Goal: Task Accomplishment & Management: Manage account settings

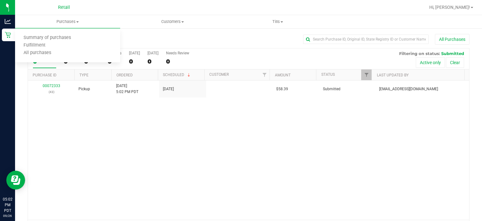
click at [62, 37] on span "Summary of purchases" at bounding box center [47, 37] width 64 height 5
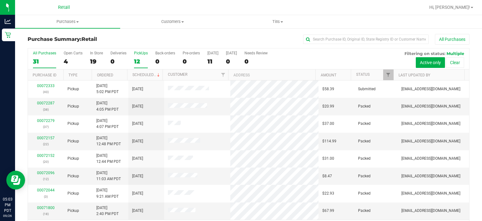
click at [142, 52] on div "PickUps" at bounding box center [141, 53] width 14 height 4
click at [0, 0] on input "PickUps 12" at bounding box center [0, 0] width 0 height 0
click at [157, 74] on span at bounding box center [158, 74] width 5 height 5
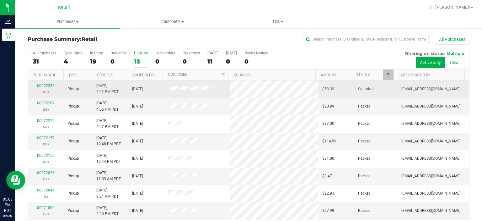
click at [42, 85] on link "00072333" at bounding box center [46, 85] width 18 height 4
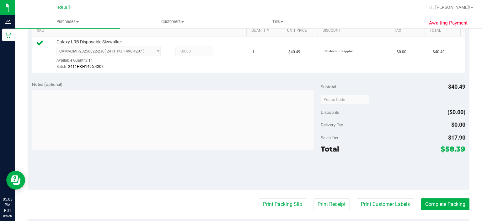
scroll to position [163, 0]
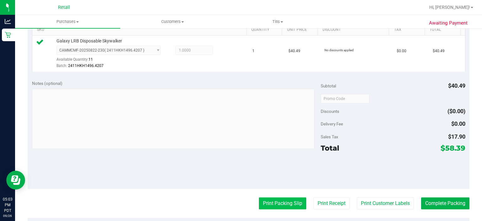
click at [282, 201] on button "Print Packing Slip" at bounding box center [282, 203] width 47 height 12
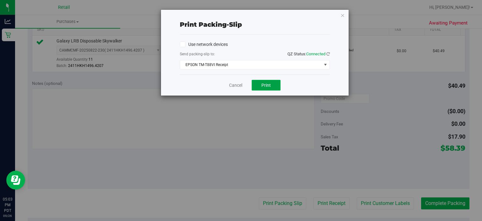
click at [272, 88] on button "Print" at bounding box center [266, 85] width 29 height 11
click at [232, 82] on link "Cancel" at bounding box center [235, 85] width 13 height 7
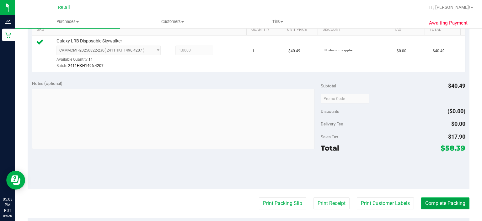
click at [446, 205] on button "Complete Packing" at bounding box center [445, 203] width 48 height 12
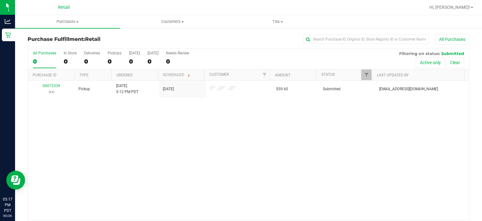
click at [150, 158] on div "00072339 (44) Pickup [DATE] 5:12 PM PDT 9/26/2025 $59.60 Submitted [EMAIL_ADDRE…" at bounding box center [248, 149] width 441 height 139
click at [72, 22] on span "Purchases" at bounding box center [67, 22] width 105 height 6
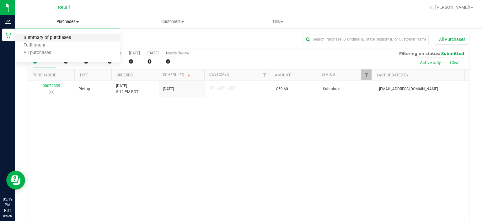
click at [54, 39] on span "Summary of purchases" at bounding box center [47, 37] width 64 height 5
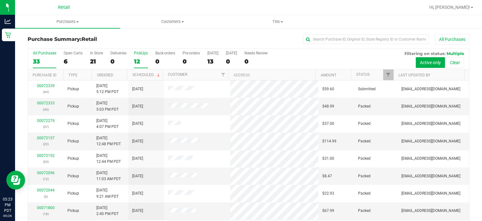
click at [143, 56] on label "PickUps 12" at bounding box center [141, 59] width 14 height 17
click at [0, 0] on input "PickUps 12" at bounding box center [0, 0] width 0 height 0
click at [147, 73] on link "Scheduled" at bounding box center [146, 74] width 29 height 4
click at [137, 53] on div "PickUps" at bounding box center [141, 53] width 14 height 4
click at [0, 0] on input "PickUps 12" at bounding box center [0, 0] width 0 height 0
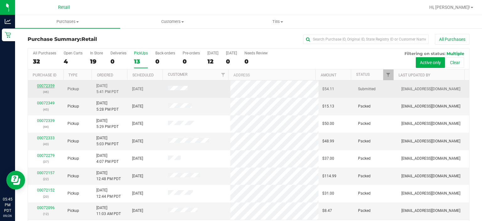
click at [41, 85] on link "00072359" at bounding box center [46, 85] width 18 height 4
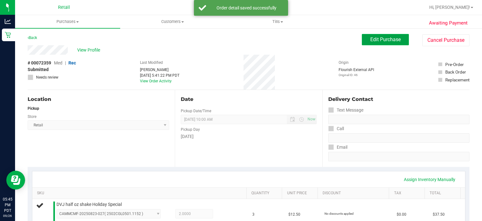
click at [381, 36] on span "Edit Purchase" at bounding box center [385, 39] width 30 height 6
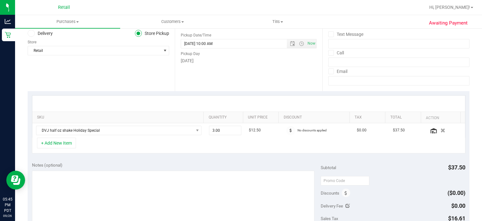
scroll to position [85, 0]
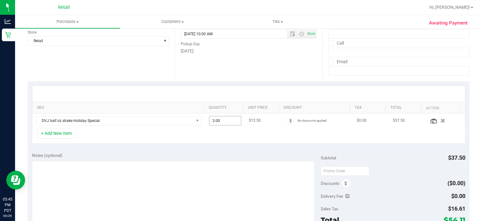
click at [225, 120] on input "3.00" at bounding box center [225, 120] width 32 height 9
type input "2"
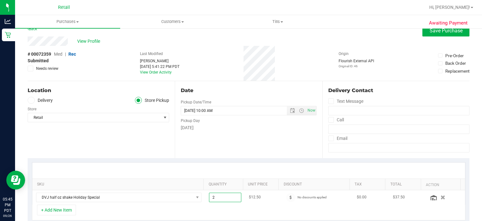
scroll to position [0, 0]
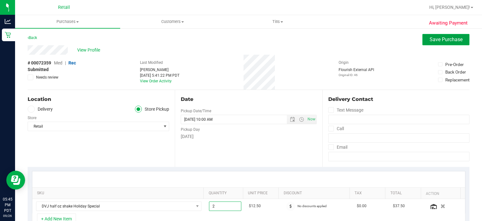
click at [440, 41] on span "Save Purchase" at bounding box center [446, 39] width 33 height 6
type input "2.00"
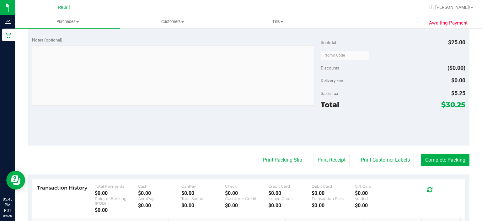
scroll to position [209, 0]
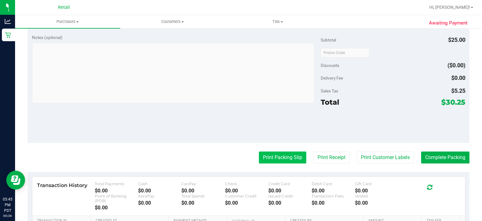
click at [274, 157] on button "Print Packing Slip" at bounding box center [282, 157] width 47 height 12
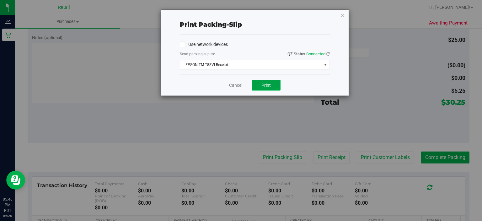
click at [268, 86] on span "Print" at bounding box center [265, 85] width 9 height 5
click at [233, 84] on link "Cancel" at bounding box center [235, 85] width 13 height 7
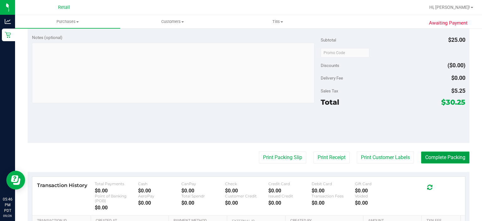
click at [443, 157] on button "Complete Packing" at bounding box center [445, 157] width 48 height 12
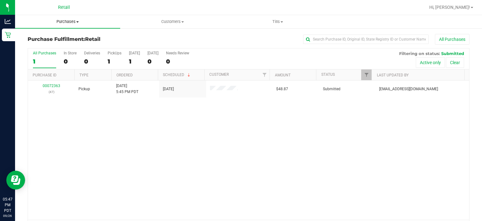
click at [78, 20] on span "Purchases" at bounding box center [67, 22] width 105 height 6
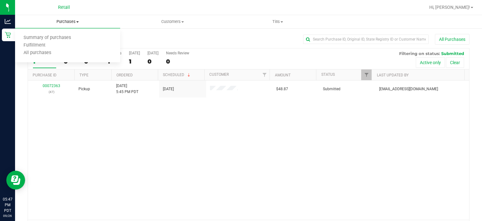
click at [58, 39] on span "Summary of purchases" at bounding box center [47, 37] width 64 height 5
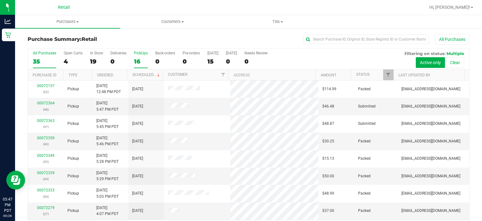
click at [138, 51] on div "PickUps" at bounding box center [141, 53] width 14 height 4
click at [0, 0] on input "PickUps 16" at bounding box center [0, 0] width 0 height 0
click at [149, 75] on link "Scheduled" at bounding box center [146, 74] width 29 height 4
click at [48, 103] on link "00072363" at bounding box center [46, 103] width 18 height 4
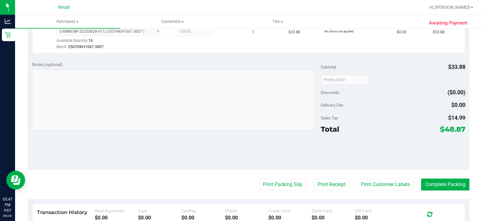
scroll to position [182, 0]
click at [272, 179] on button "Print Packing Slip" at bounding box center [282, 184] width 47 height 12
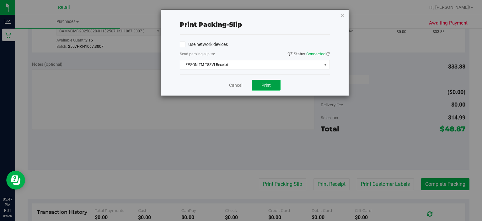
click at [262, 88] on button "Print" at bounding box center [266, 85] width 29 height 11
click at [240, 84] on link "Cancel" at bounding box center [235, 85] width 13 height 7
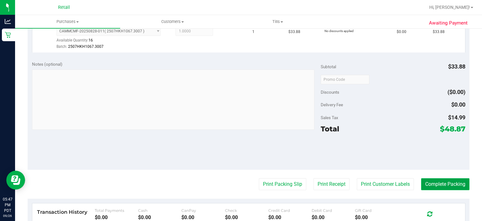
click at [447, 182] on button "Complete Packing" at bounding box center [445, 184] width 48 height 12
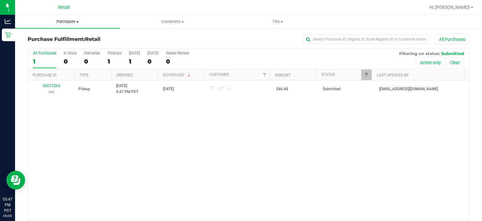
click at [75, 21] on span "Purchases" at bounding box center [67, 22] width 105 height 6
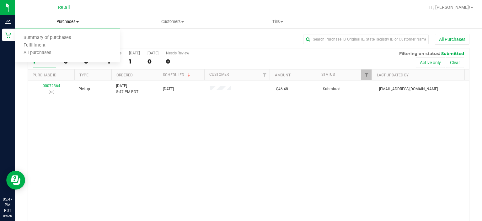
click at [62, 36] on span "Summary of purchases" at bounding box center [47, 37] width 64 height 5
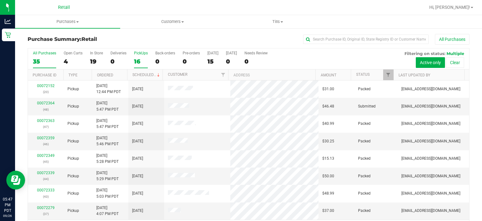
click at [144, 54] on div "PickUps" at bounding box center [141, 53] width 14 height 4
click at [0, 0] on input "PickUps 16" at bounding box center [0, 0] width 0 height 0
click at [146, 73] on link "Scheduled" at bounding box center [146, 74] width 29 height 4
click at [42, 74] on link "Purchase ID" at bounding box center [45, 75] width 24 height 4
click at [43, 72] on link "Purchase ID" at bounding box center [48, 74] width 31 height 4
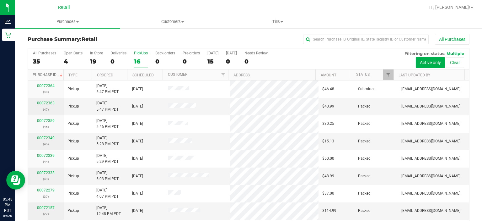
click at [53, 73] on link "Purchase ID" at bounding box center [48, 74] width 31 height 4
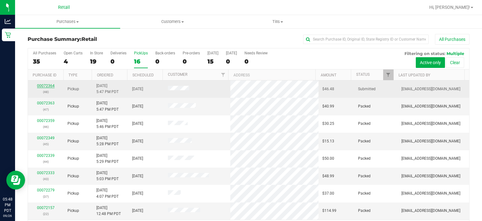
click at [51, 85] on link "00072364" at bounding box center [46, 85] width 18 height 4
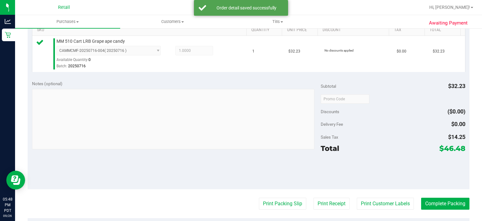
scroll to position [163, 0]
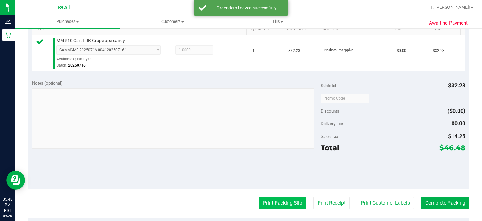
click at [273, 198] on button "Print Packing Slip" at bounding box center [282, 203] width 47 height 12
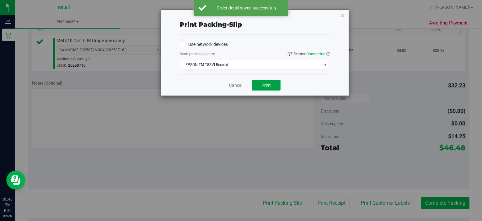
click at [265, 86] on span "Print" at bounding box center [265, 85] width 9 height 5
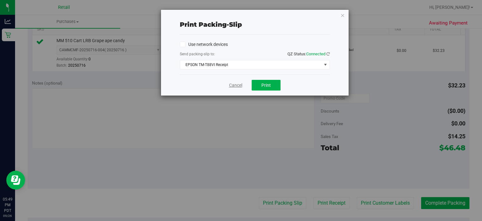
click at [238, 85] on link "Cancel" at bounding box center [235, 85] width 13 height 7
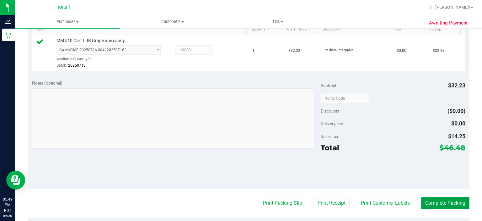
click at [437, 202] on button "Complete Packing" at bounding box center [445, 203] width 48 height 12
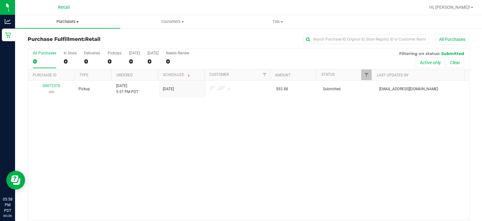
click at [78, 22] on span at bounding box center [77, 21] width 3 height 1
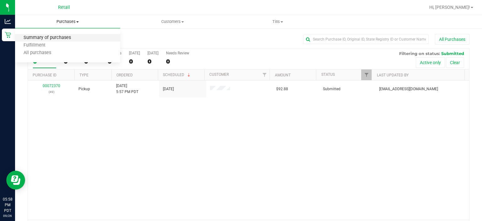
click at [70, 40] on span "Summary of purchases" at bounding box center [47, 37] width 64 height 5
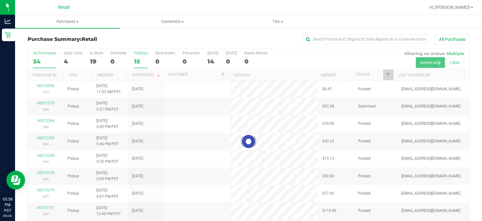
click at [140, 52] on div "PickUps" at bounding box center [141, 53] width 14 height 4
click at [0, 0] on input "PickUps 15" at bounding box center [0, 0] width 0 height 0
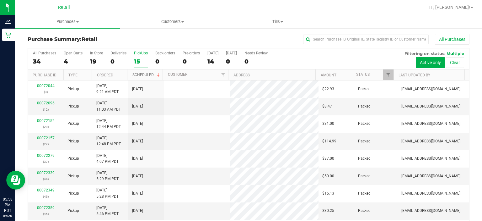
click at [157, 74] on span at bounding box center [158, 74] width 5 height 5
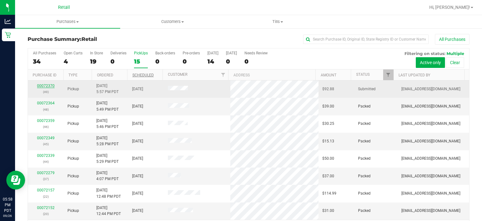
click at [48, 86] on link "00072370" at bounding box center [46, 85] width 18 height 4
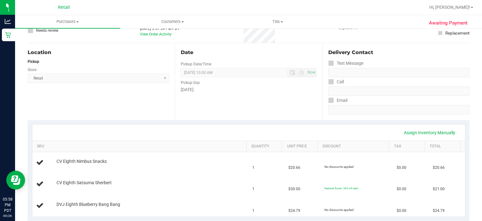
scroll to position [53, 0]
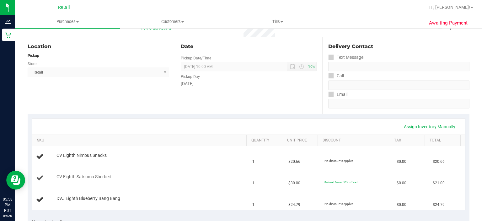
click at [157, 185] on td "CV Eighth Satsuma Sherbert" at bounding box center [140, 177] width 217 height 21
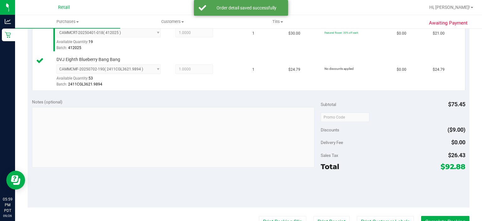
scroll to position [246, 0]
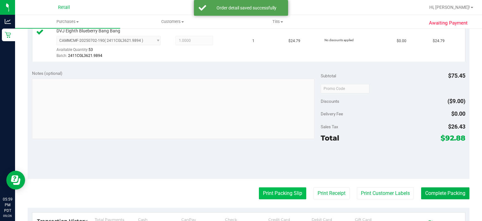
click at [273, 190] on button "Print Packing Slip" at bounding box center [282, 193] width 47 height 12
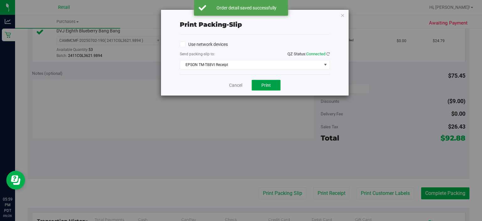
click at [269, 85] on span "Print" at bounding box center [265, 85] width 9 height 5
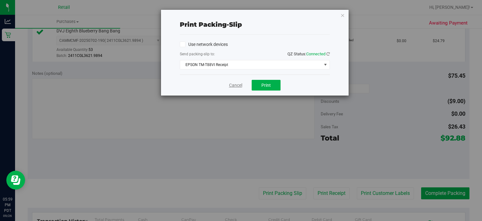
click at [235, 84] on link "Cancel" at bounding box center [235, 85] width 13 height 7
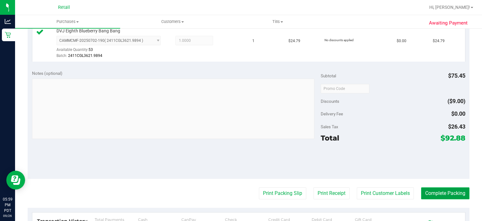
click at [445, 193] on button "Complete Packing" at bounding box center [445, 193] width 48 height 12
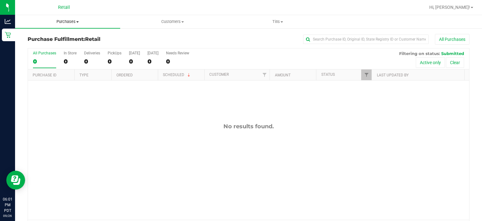
click at [75, 21] on span "Purchases" at bounding box center [67, 22] width 105 height 6
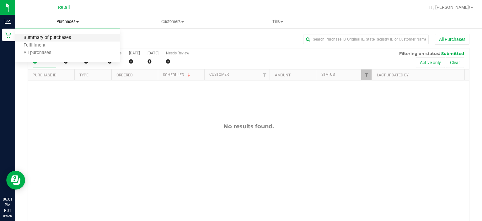
click at [59, 38] on span "Summary of purchases" at bounding box center [47, 37] width 64 height 5
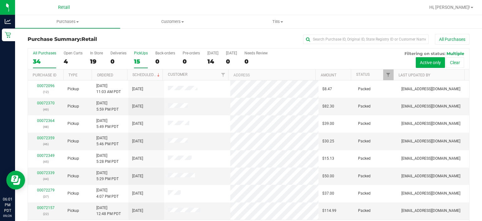
click at [138, 53] on div "PickUps" at bounding box center [141, 53] width 14 height 4
click at [0, 0] on input "PickUps 15" at bounding box center [0, 0] width 0 height 0
click at [148, 74] on link "Scheduled" at bounding box center [146, 74] width 29 height 4
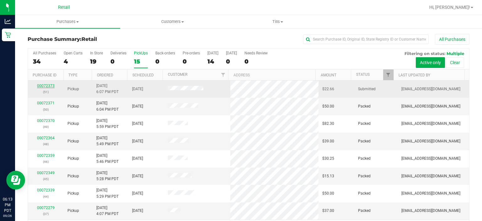
click at [43, 86] on link "00072373" at bounding box center [46, 85] width 18 height 4
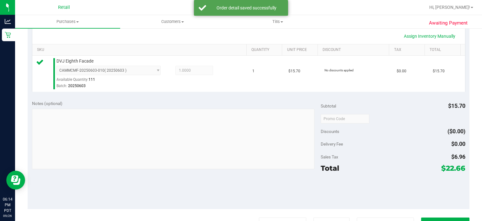
scroll to position [185, 0]
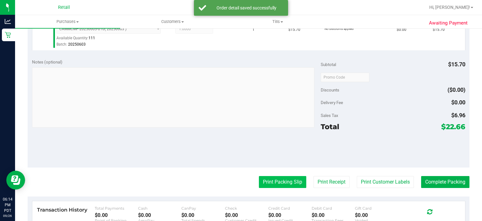
click at [275, 176] on button "Print Packing Slip" at bounding box center [282, 182] width 47 height 12
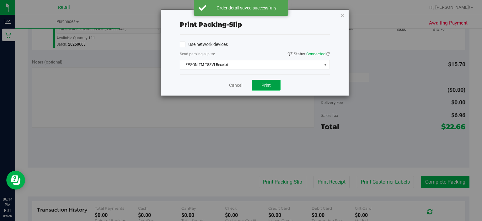
click at [269, 87] on span "Print" at bounding box center [265, 85] width 9 height 5
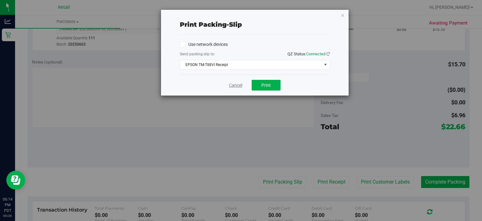
click at [236, 87] on link "Cancel" at bounding box center [235, 85] width 13 height 7
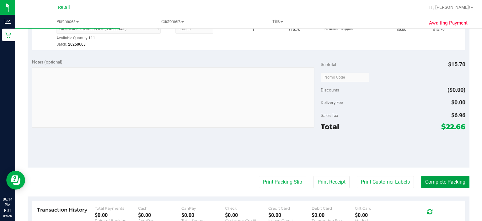
click at [449, 178] on button "Complete Packing" at bounding box center [445, 182] width 48 height 12
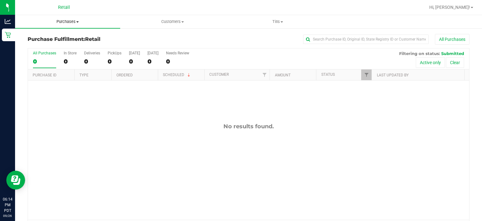
click at [67, 21] on span "Purchases" at bounding box center [67, 22] width 105 height 6
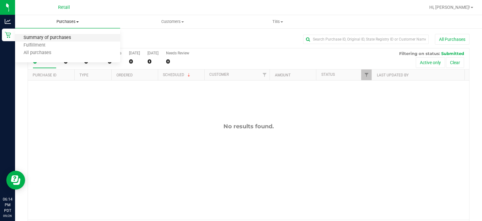
click at [56, 38] on span "Summary of purchases" at bounding box center [47, 37] width 64 height 5
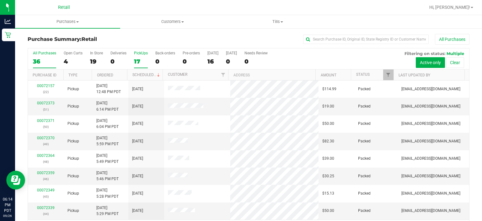
click at [137, 53] on div "PickUps" at bounding box center [141, 53] width 14 height 4
click at [0, 0] on input "PickUps 17" at bounding box center [0, 0] width 0 height 0
